Goal: Information Seeking & Learning: Learn about a topic

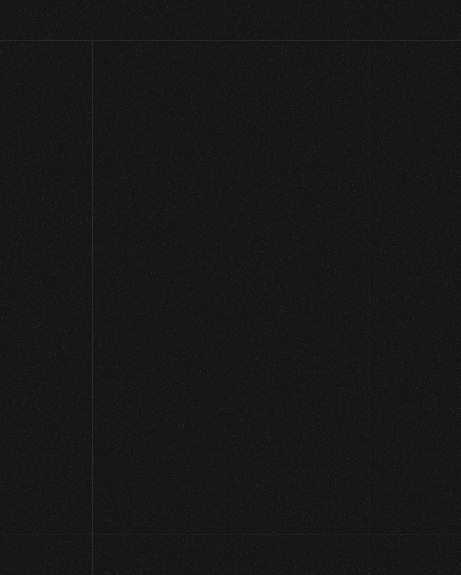
scroll to position [61, 0]
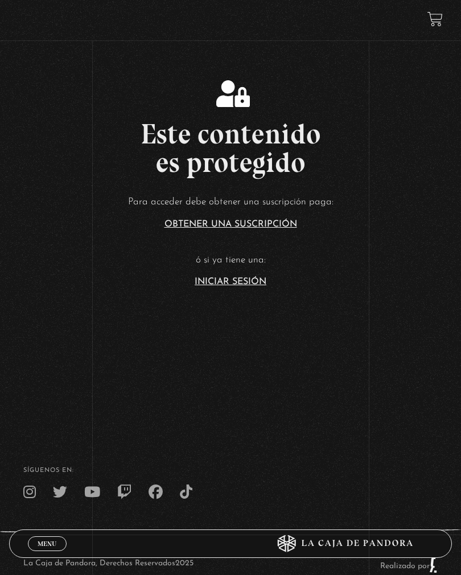
click at [209, 286] on link "Iniciar Sesión" at bounding box center [231, 281] width 72 height 9
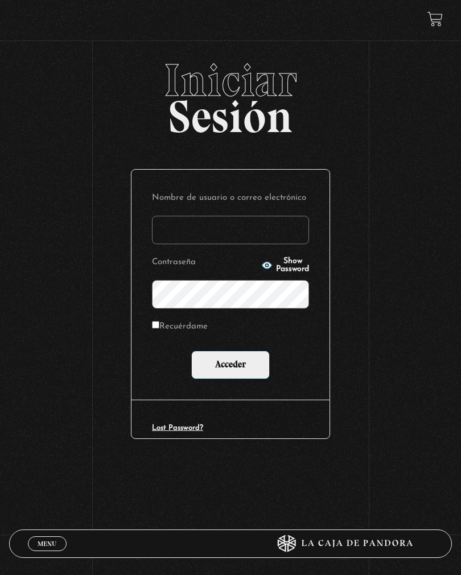
type input "Magno"
click at [230, 365] on input "Acceder" at bounding box center [230, 364] width 79 height 28
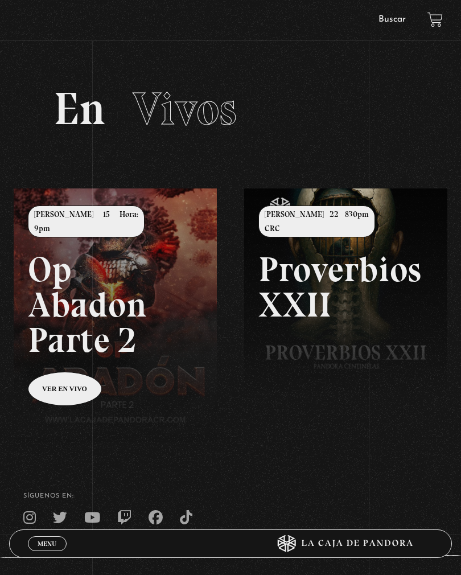
click at [391, 18] on link "Buscar" at bounding box center [391, 19] width 27 height 9
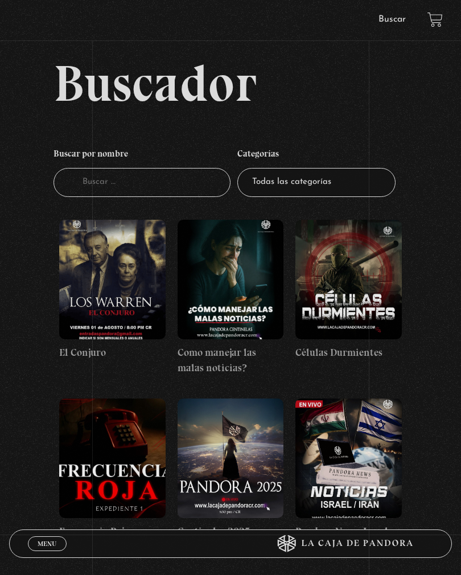
click at [175, 191] on input "Buscador" at bounding box center [141, 182] width 177 height 29
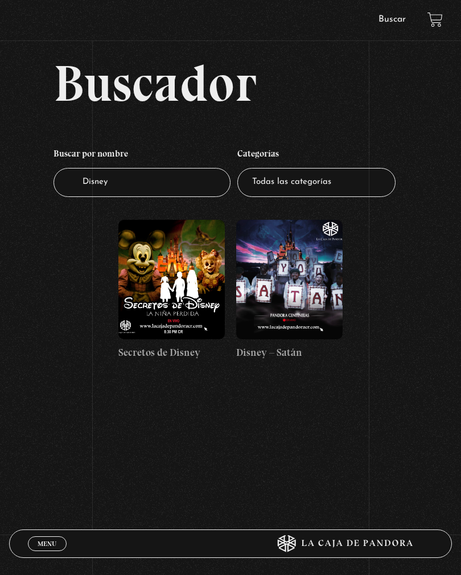
click at [327, 325] on figure at bounding box center [289, 279] width 106 height 119
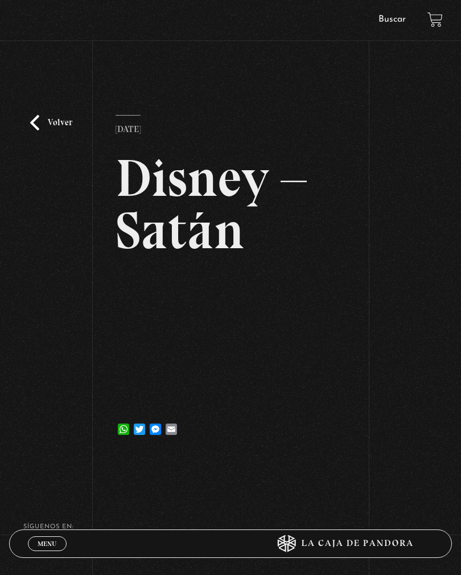
click at [36, 130] on link "Volver" at bounding box center [51, 122] width 42 height 15
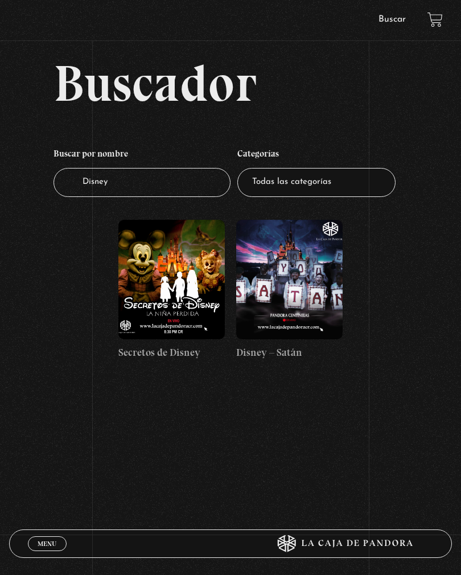
click at [107, 188] on input "Disney" at bounding box center [141, 182] width 177 height 29
type input "D"
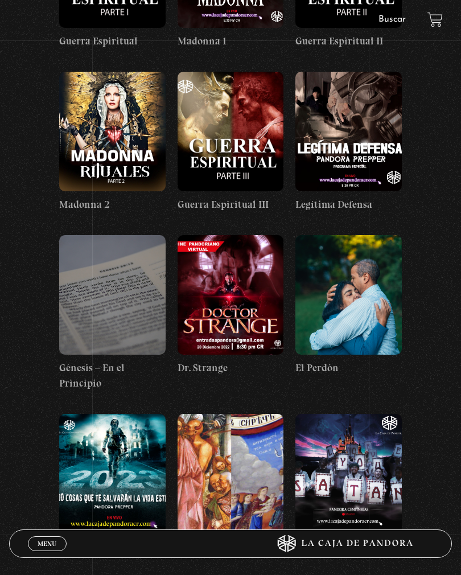
scroll to position [11473, 0]
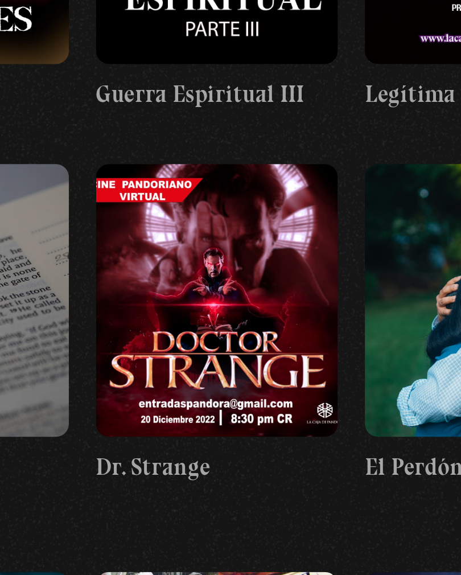
click at [178, 414] on figure at bounding box center [231, 473] width 106 height 119
